Goal: Transaction & Acquisition: Obtain resource

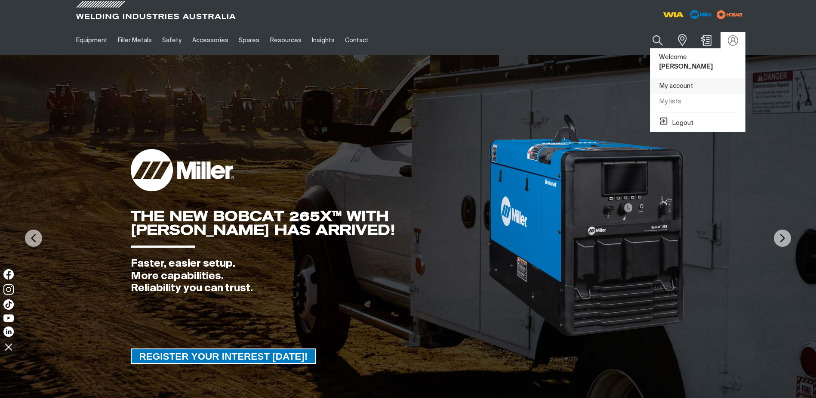
click at [682, 78] on link "My account" at bounding box center [698, 86] width 95 height 16
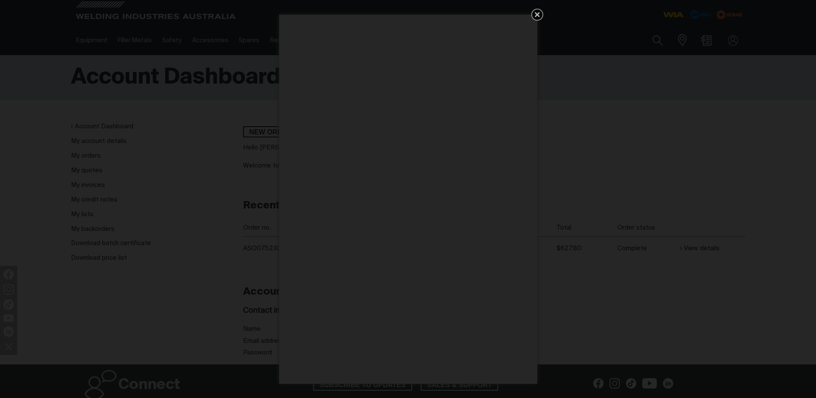
click at [147, 245] on div "Get 5 WIA Welding Guides Free!" at bounding box center [408, 199] width 816 height 398
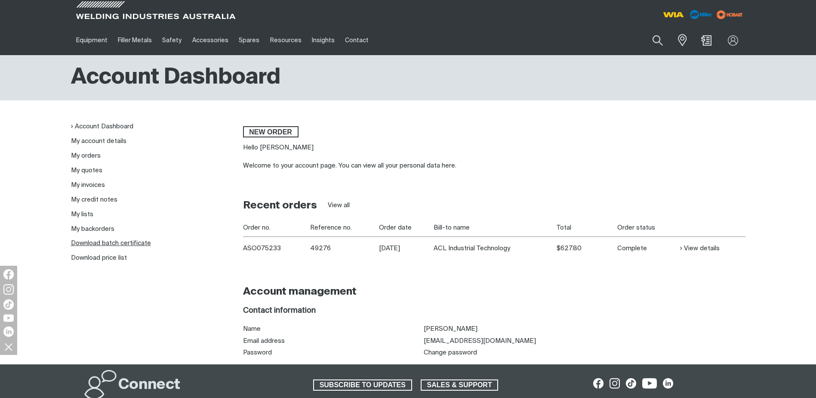
click at [139, 244] on link "Download batch certificate" at bounding box center [111, 243] width 80 height 6
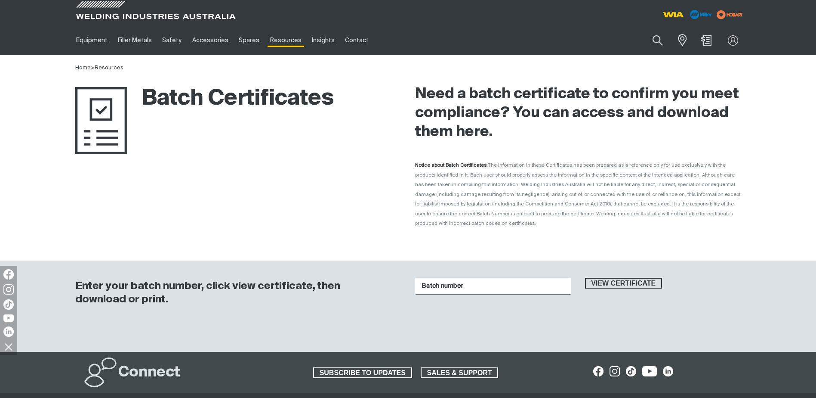
click at [483, 279] on input "Batch number" at bounding box center [493, 286] width 156 height 17
paste input "1016728"
click at [591, 278] on span "View certificate" at bounding box center [624, 283] width 76 height 11
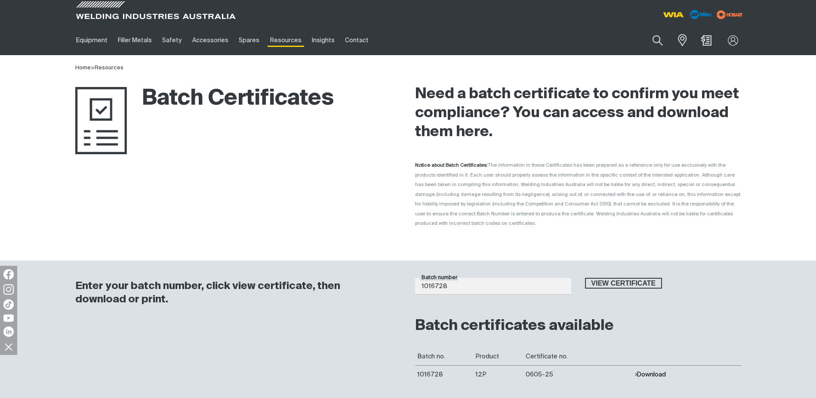
click at [639, 370] on button "Download" at bounding box center [650, 373] width 31 height 7
click at [444, 278] on input "1016728" at bounding box center [493, 286] width 156 height 17
paste input "692"
click at [613, 278] on span "View certificate" at bounding box center [624, 283] width 76 height 11
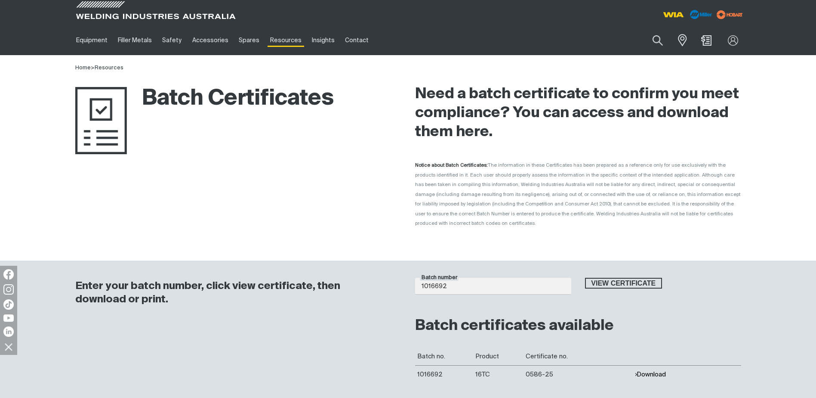
click at [648, 370] on button "Download" at bounding box center [650, 373] width 31 height 7
click at [461, 278] on input "1016692" at bounding box center [493, 286] width 156 height 17
type input "1016694"
click at [623, 278] on span "View certificate" at bounding box center [624, 283] width 76 height 11
click at [644, 370] on button "Download" at bounding box center [650, 373] width 31 height 7
